Goal: Find specific page/section: Find specific page/section

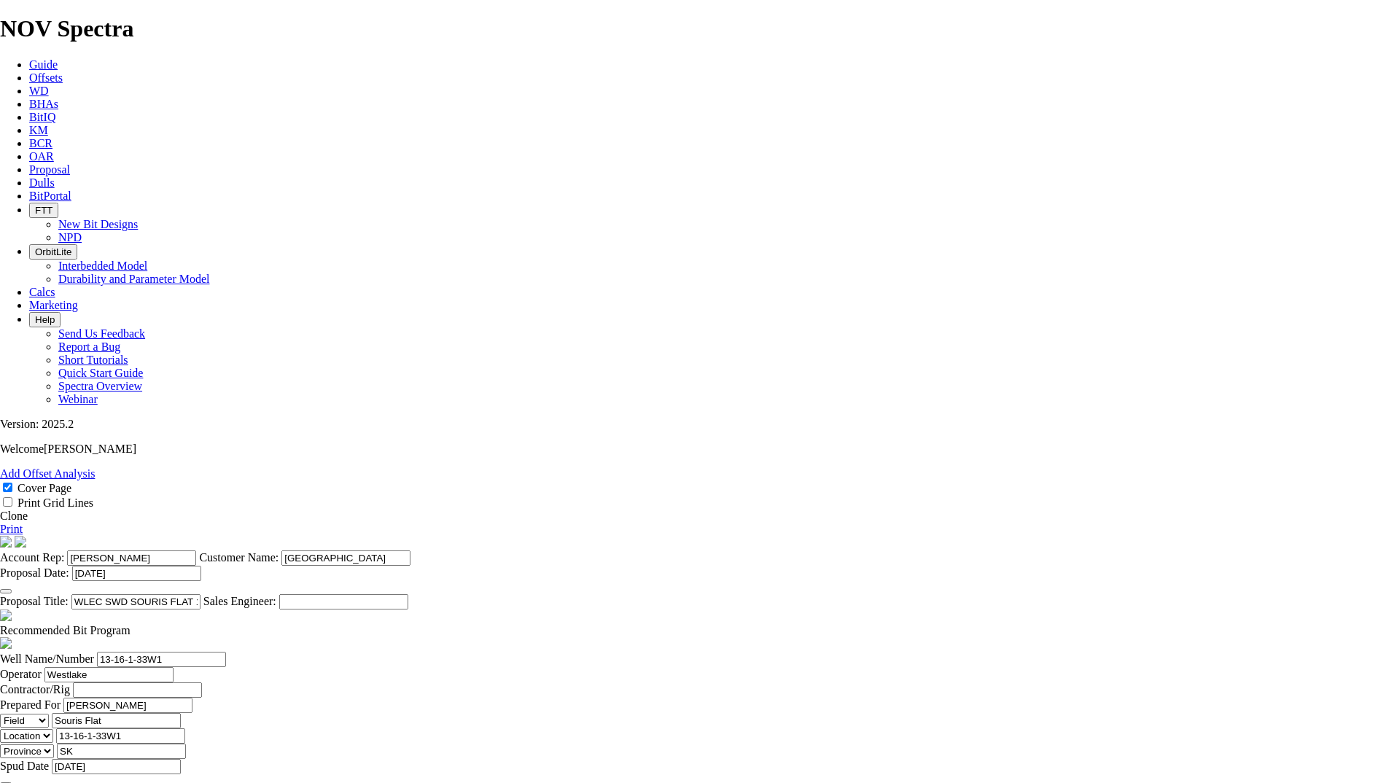
select select "field"
select select "location"
select select "province"
click at [55, 176] on span "Dulls" at bounding box center [42, 182] width 26 height 12
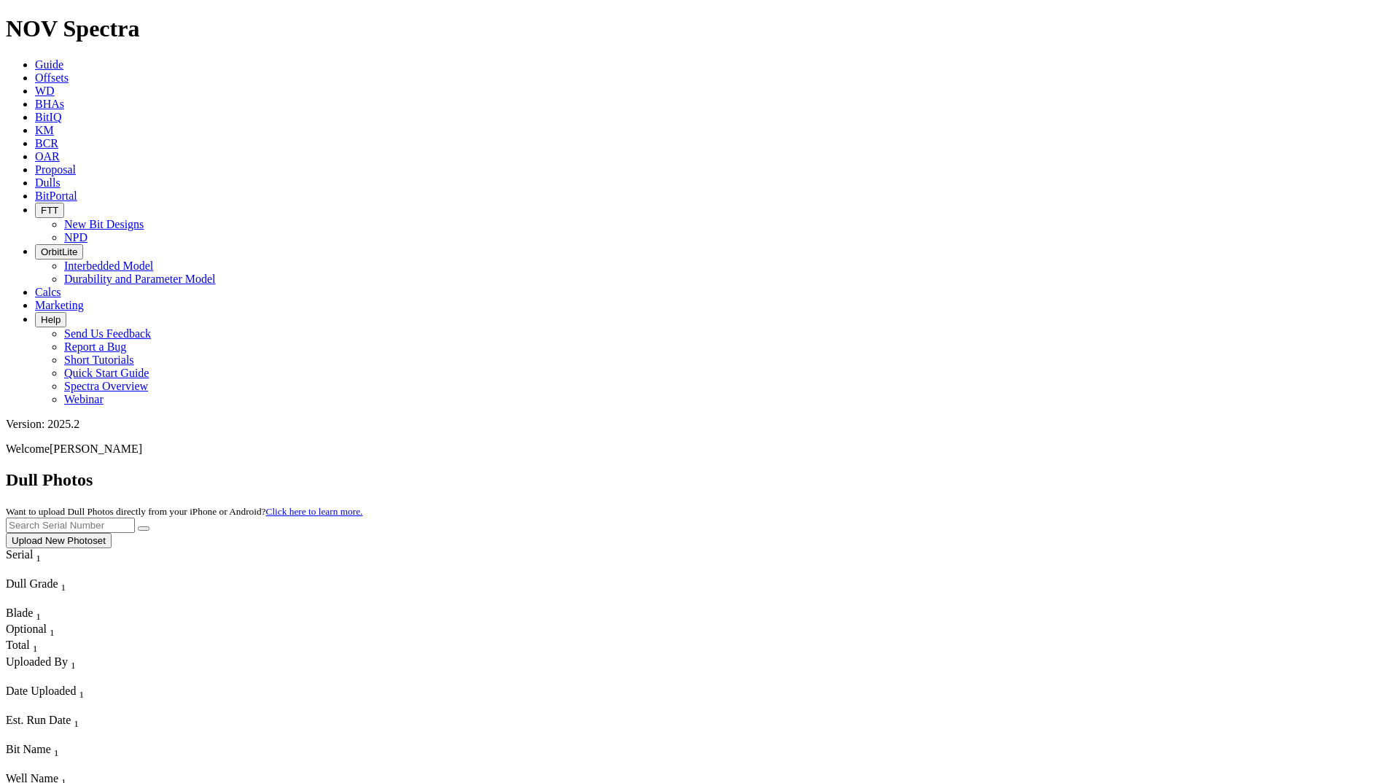
click at [77, 190] on span "BitPortal" at bounding box center [56, 196] width 42 height 12
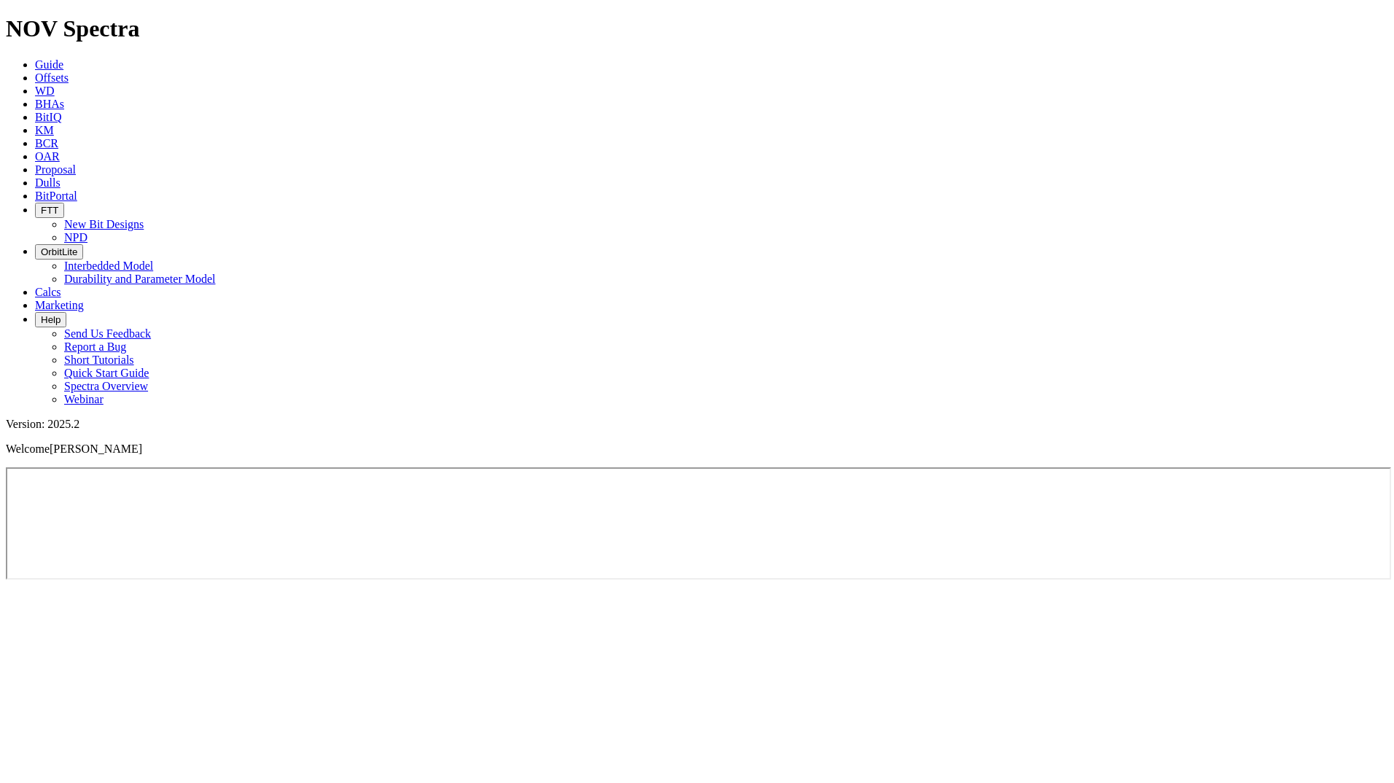
click at [77, 190] on span "BitPortal" at bounding box center [56, 196] width 42 height 12
